Goal: Information Seeking & Learning: Learn about a topic

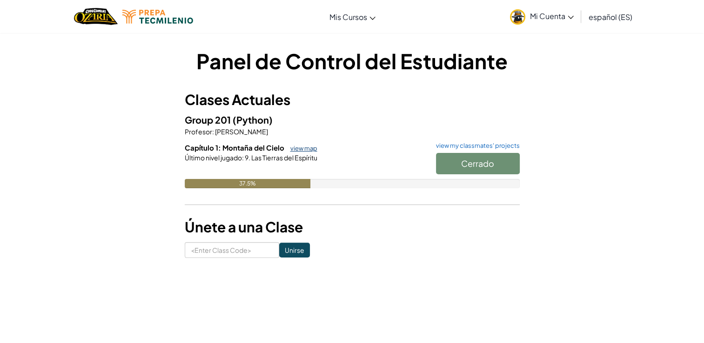
click at [295, 148] on link "view map" at bounding box center [302, 148] width 32 height 7
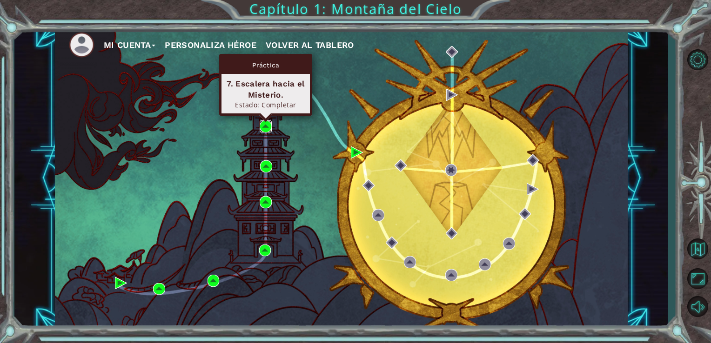
click at [265, 128] on img at bounding box center [266, 127] width 12 height 12
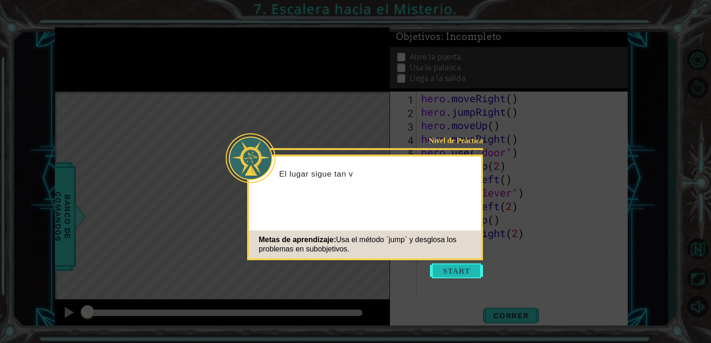
click at [458, 268] on button "Start" at bounding box center [456, 271] width 53 height 15
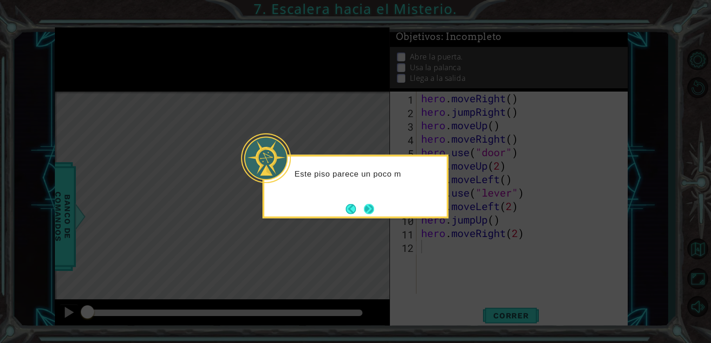
click at [370, 204] on button "Next" at bounding box center [369, 209] width 11 height 11
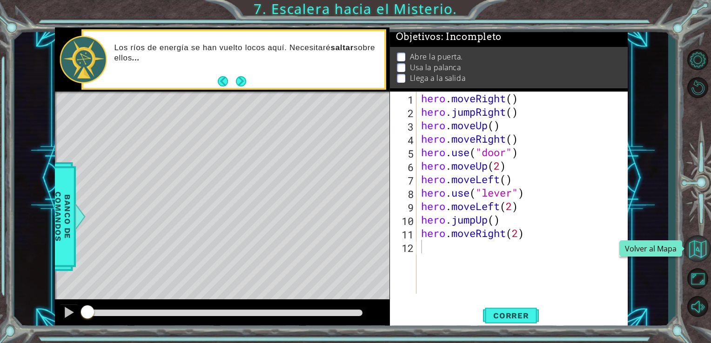
click at [693, 250] on button "Volver al Mapa" at bounding box center [697, 248] width 27 height 27
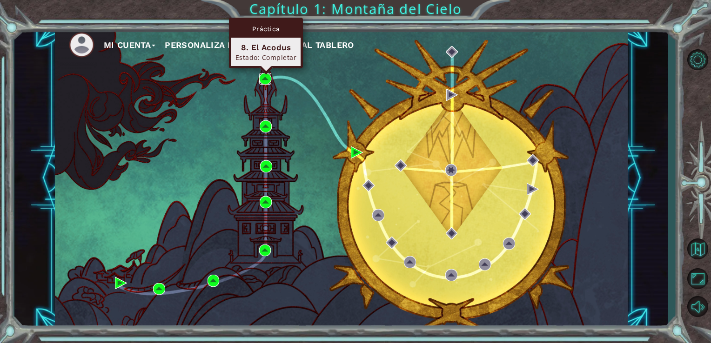
click at [265, 77] on img at bounding box center [265, 79] width 12 height 12
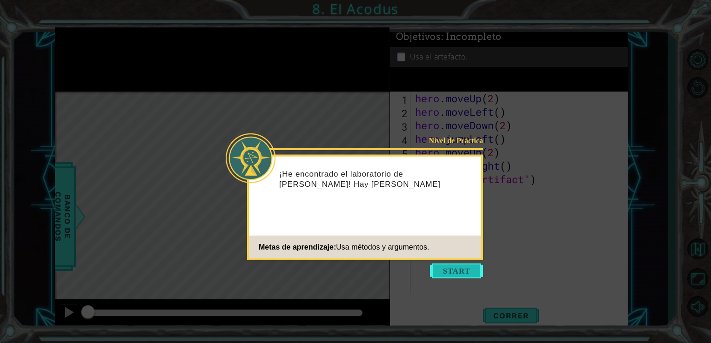
click at [463, 275] on button "Start" at bounding box center [456, 271] width 53 height 15
